Goal: Task Accomplishment & Management: Use online tool/utility

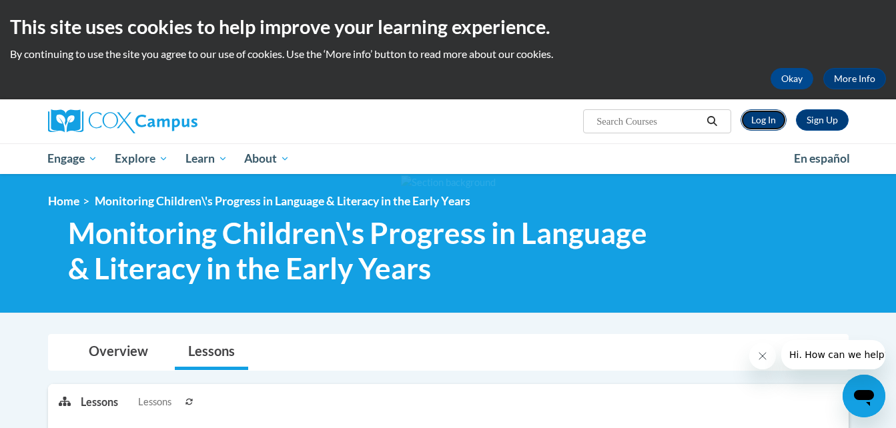
click at [758, 113] on link "Log In" at bounding box center [763, 119] width 46 height 21
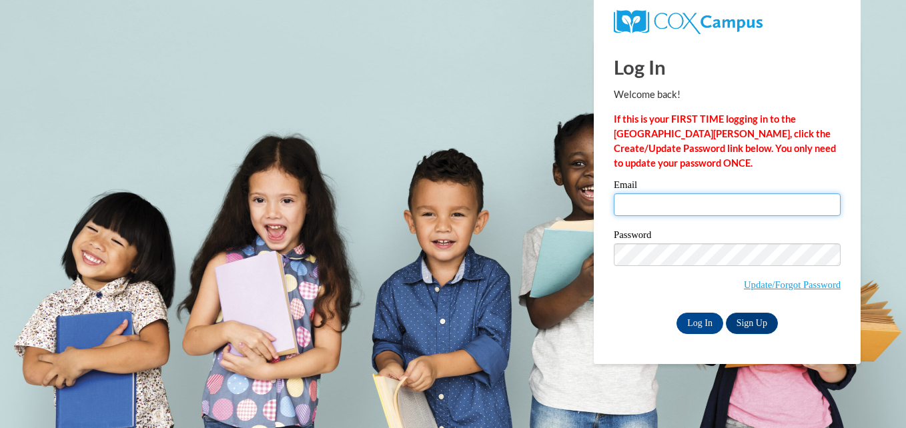
click at [646, 209] on input "Email" at bounding box center [727, 204] width 227 height 23
type input "stacy2008s@aol.com"
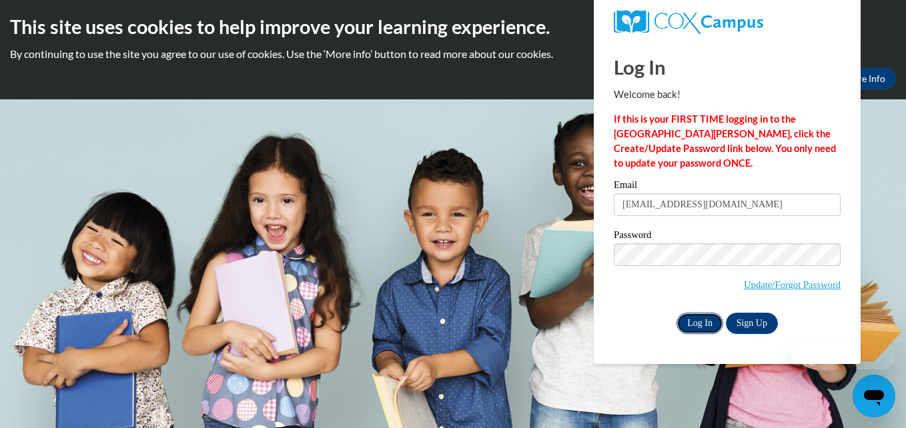
click at [690, 316] on input "Log In" at bounding box center [699, 323] width 47 height 21
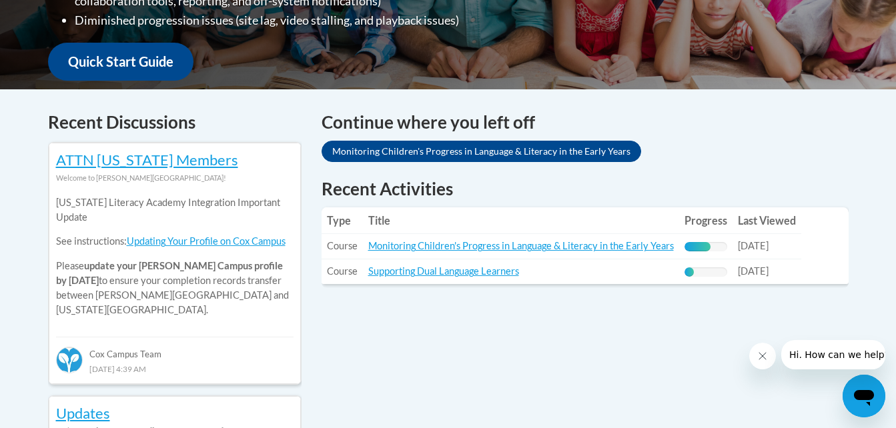
scroll to position [484, 0]
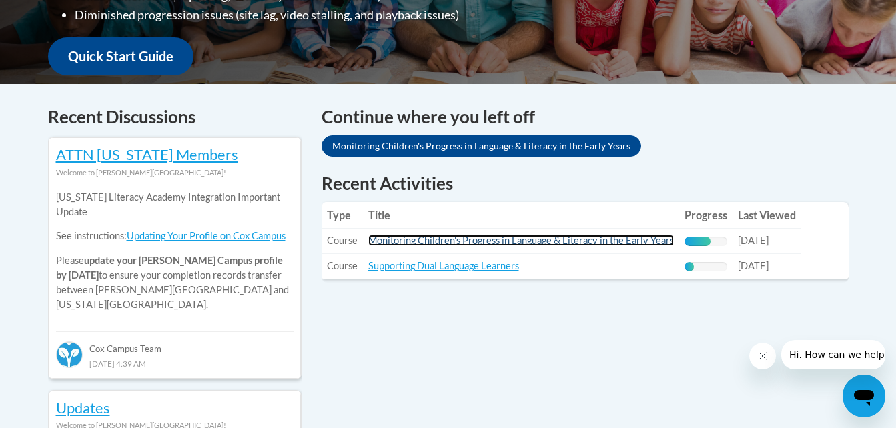
click at [598, 244] on link "Monitoring Children's Progress in Language & Literacy in the Early Years" at bounding box center [521, 240] width 306 height 11
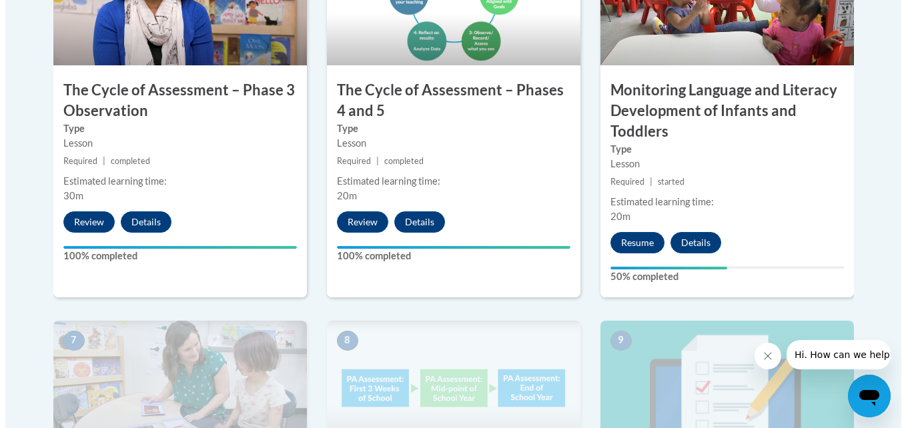
scroll to position [921, 0]
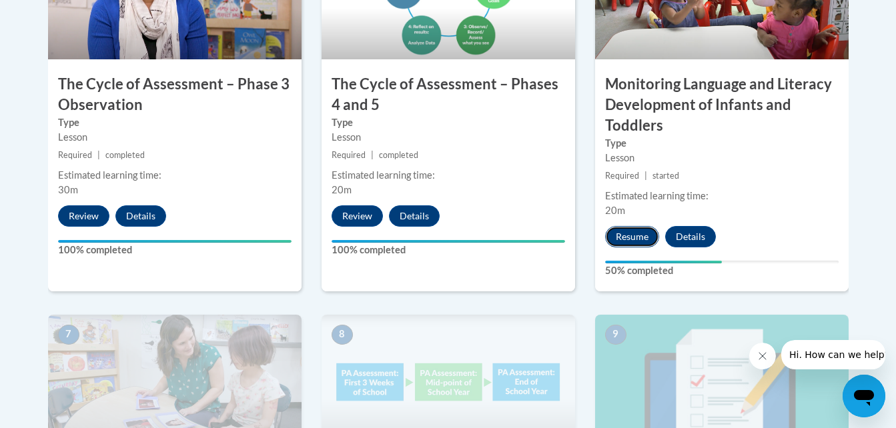
click at [636, 237] on button "Resume" at bounding box center [632, 236] width 54 height 21
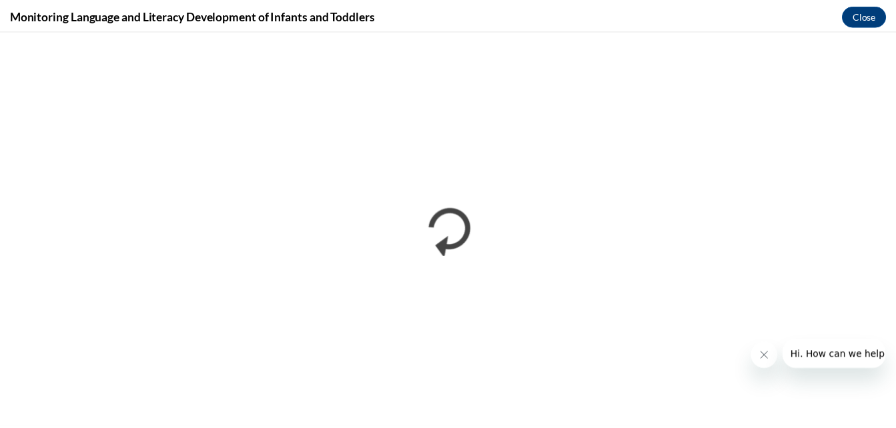
scroll to position [0, 0]
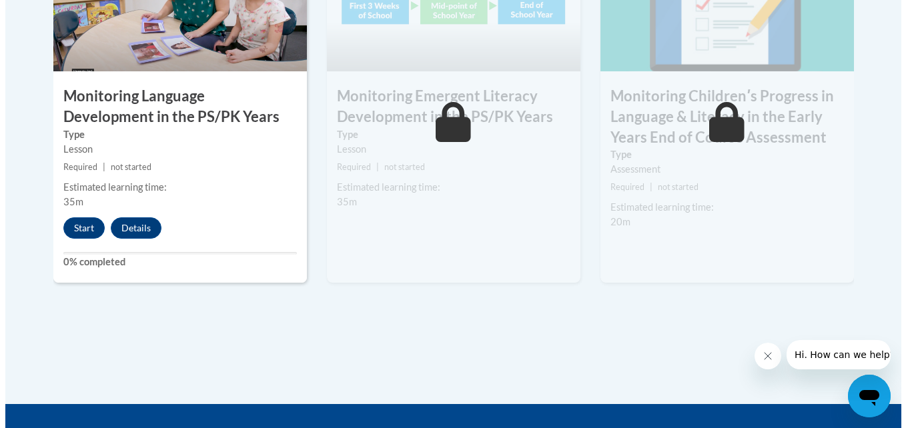
scroll to position [1308, 0]
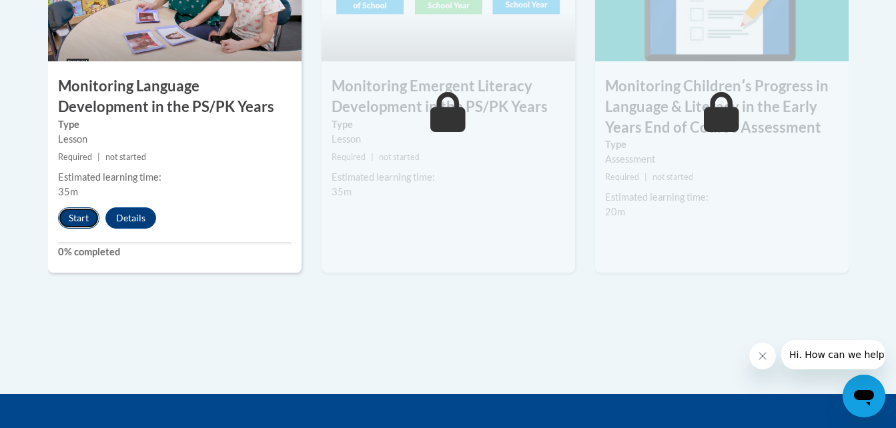
click at [75, 218] on button "Start" at bounding box center [78, 217] width 41 height 21
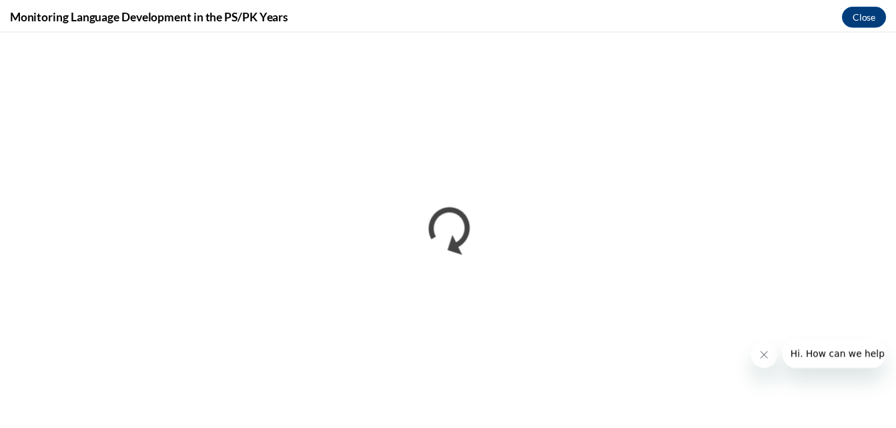
scroll to position [0, 0]
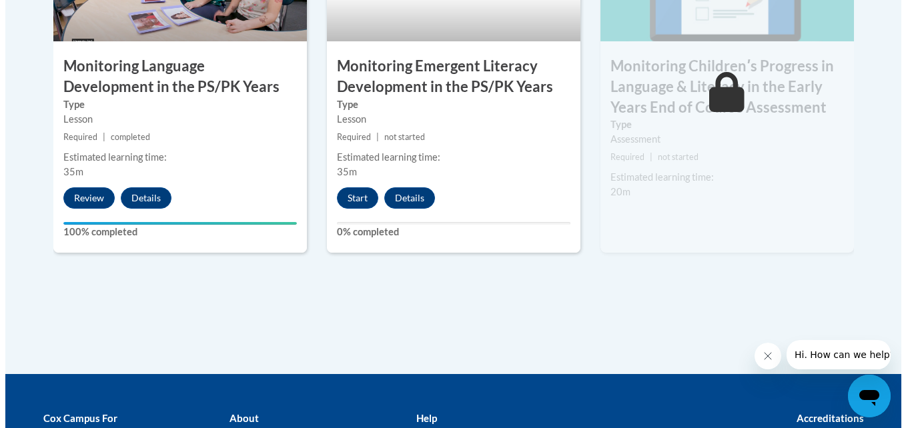
scroll to position [1301, 0]
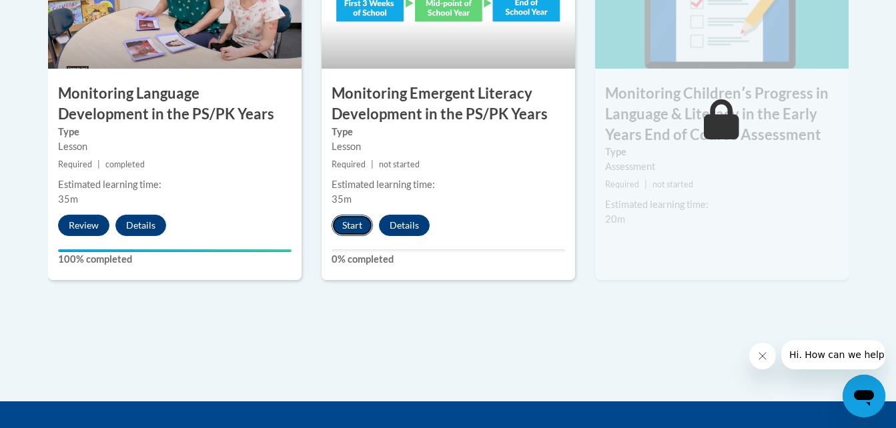
click at [358, 226] on button "Start" at bounding box center [352, 225] width 41 height 21
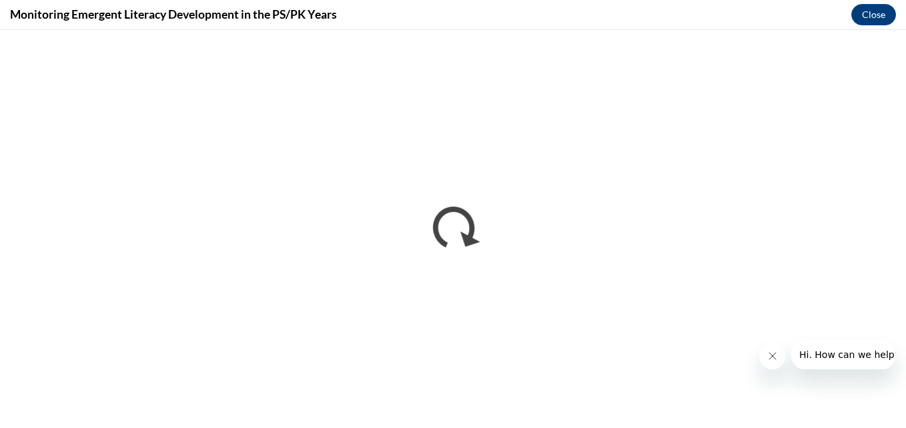
scroll to position [0, 0]
click at [767, 357] on icon "Close message from company" at bounding box center [771, 356] width 11 height 11
